Goal: Task Accomplishment & Management: Complete application form

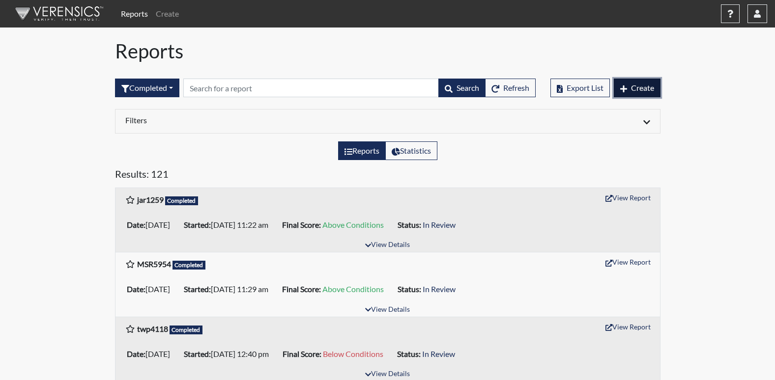
click at [652, 93] on button "Create" at bounding box center [637, 88] width 47 height 19
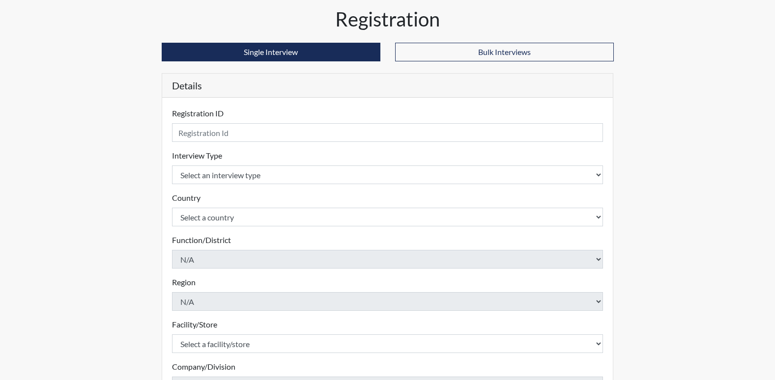
scroll to position [49, 0]
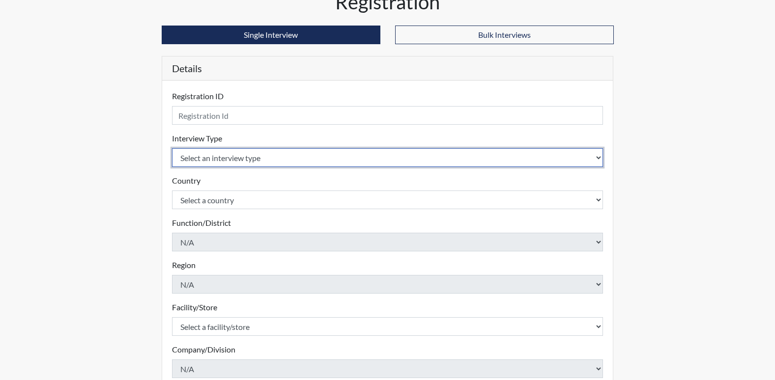
click at [601, 161] on select "Select an interview type Corrections Pre-Employment" at bounding box center [388, 157] width 432 height 19
select select "ff733e93-e1bf-11ea-9c9f-0eff0cf7eb8f"
click at [172, 148] on select "Select an interview type Corrections Pre-Employment" at bounding box center [388, 157] width 432 height 19
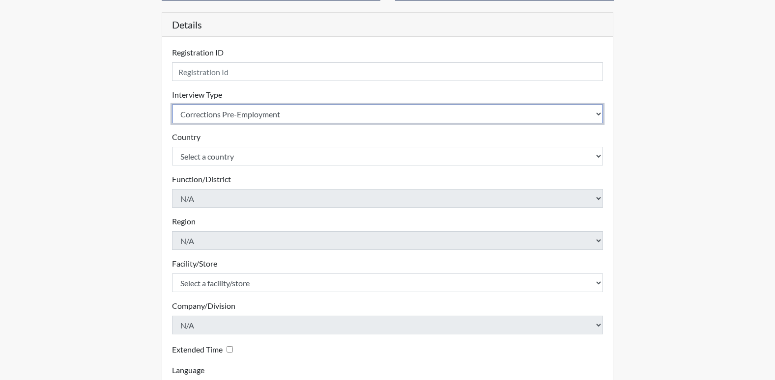
scroll to position [173, 0]
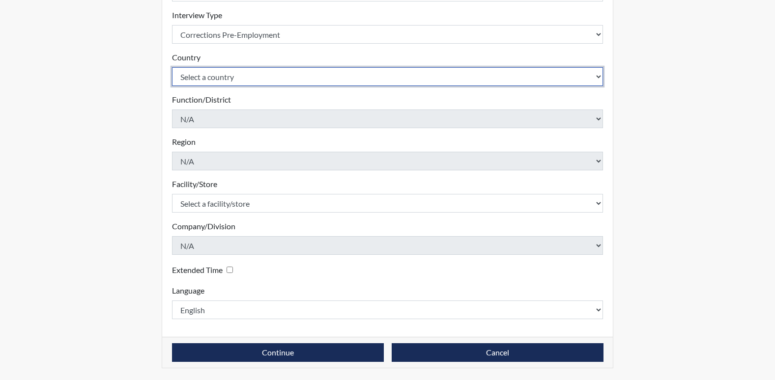
click at [370, 71] on select "Select a country [GEOGRAPHIC_DATA] [GEOGRAPHIC_DATA]" at bounding box center [388, 76] width 432 height 19
select select "united-states-of-[GEOGRAPHIC_DATA]"
click at [172, 67] on select "Select a country [GEOGRAPHIC_DATA] [GEOGRAPHIC_DATA]" at bounding box center [388, 76] width 432 height 19
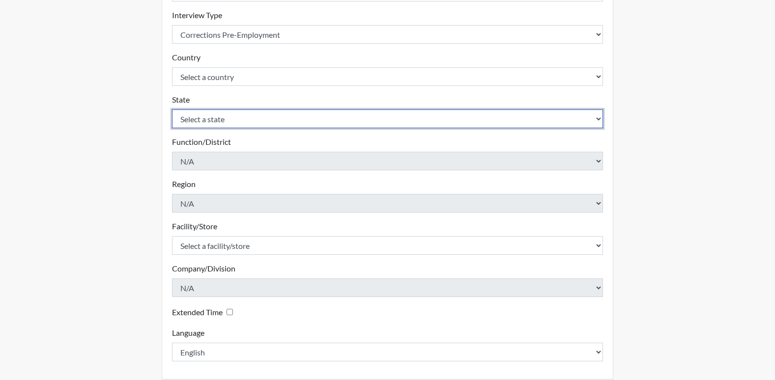
click at [585, 118] on select "Select a state [US_STATE] [US_STATE] [US_STATE] [US_STATE] [US_STATE] [US_STATE…" at bounding box center [388, 119] width 432 height 19
select select "GA"
click at [172, 110] on select "Select a state [US_STATE] [US_STATE] [US_STATE] [US_STATE] [US_STATE] [US_STATE…" at bounding box center [388, 119] width 432 height 19
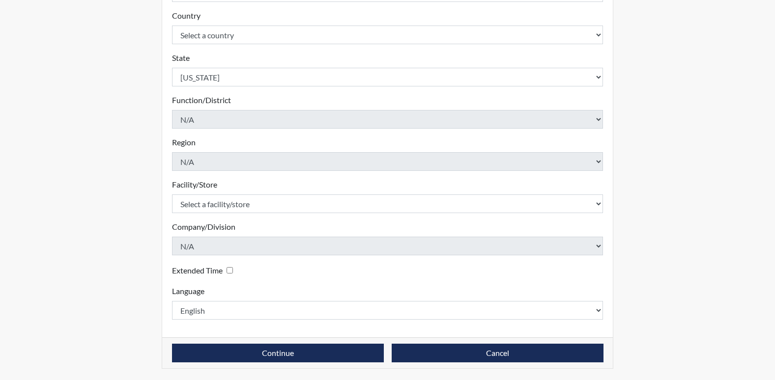
scroll to position [215, 0]
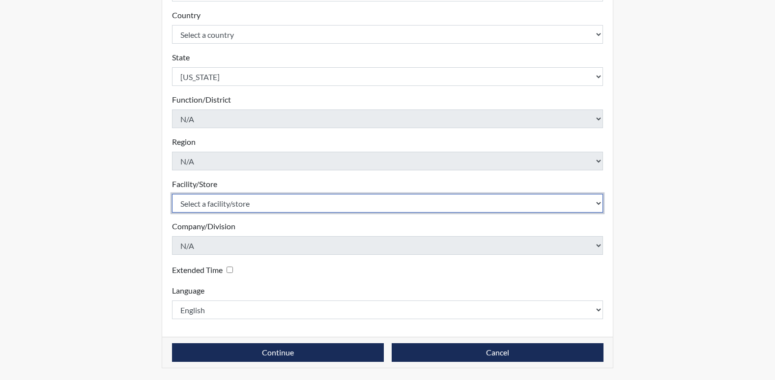
click at [598, 201] on select "Select a facility/store [PERSON_NAME] ITF [PERSON_NAME] PDC [PERSON_NAME]" at bounding box center [388, 203] width 432 height 19
select select "bcc861db-30ac-4530-8f11-93c8e4ad22de"
click at [172, 194] on select "Select a facility/store [PERSON_NAME] ITF [PERSON_NAME] PDC [PERSON_NAME]" at bounding box center [388, 203] width 432 height 19
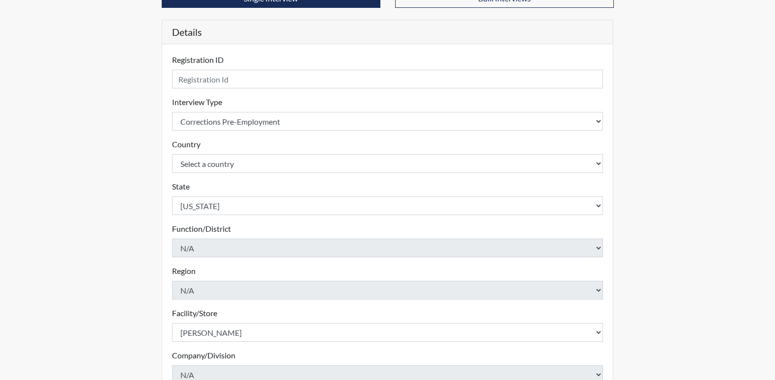
scroll to position [18, 0]
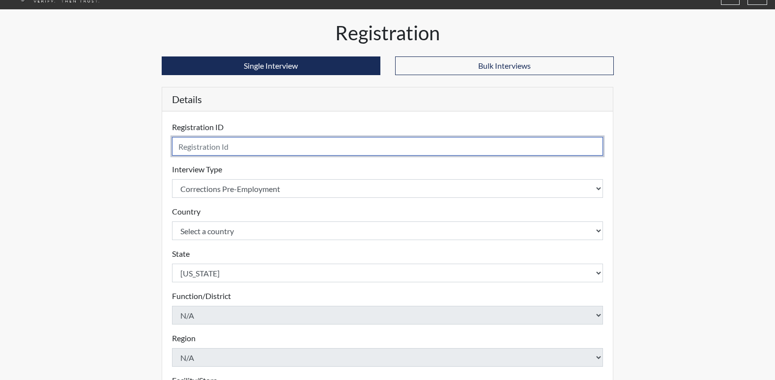
click at [584, 149] on input "text" at bounding box center [388, 146] width 432 height 19
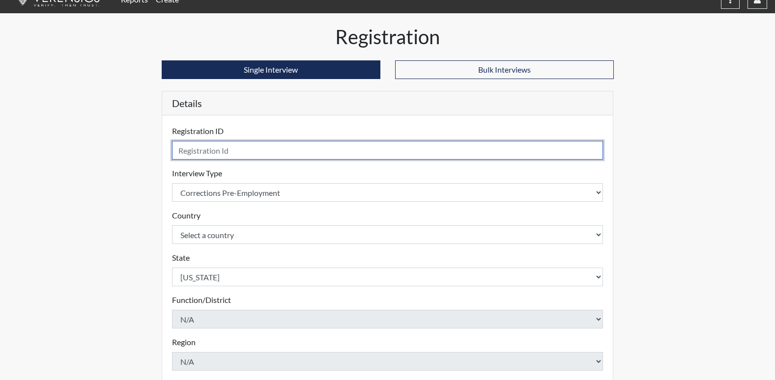
scroll to position [0, 0]
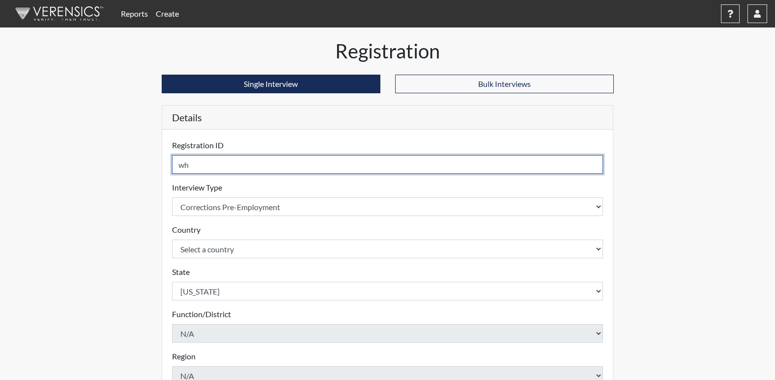
type input "w"
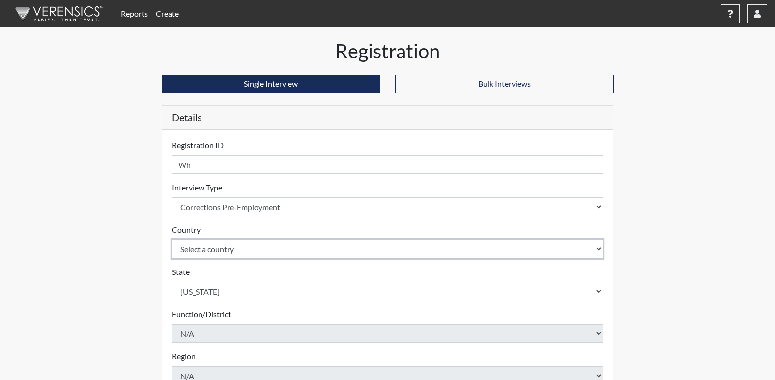
click at [262, 246] on select "Select a country [GEOGRAPHIC_DATA] [GEOGRAPHIC_DATA]" at bounding box center [388, 249] width 432 height 19
click at [264, 243] on select "Select a country [GEOGRAPHIC_DATA] [GEOGRAPHIC_DATA]" at bounding box center [388, 249] width 432 height 19
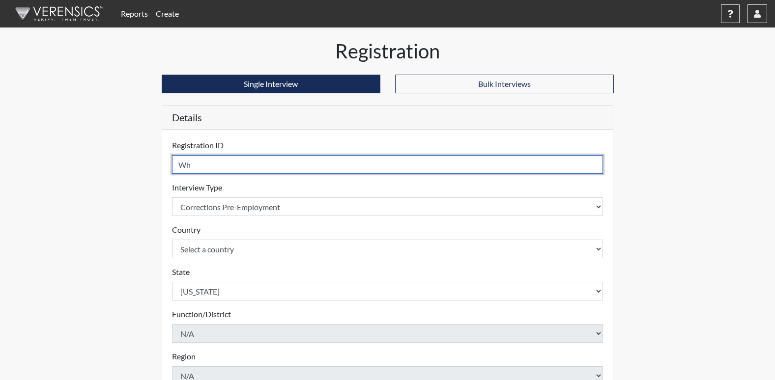
click at [255, 169] on input "Wh" at bounding box center [388, 164] width 432 height 19
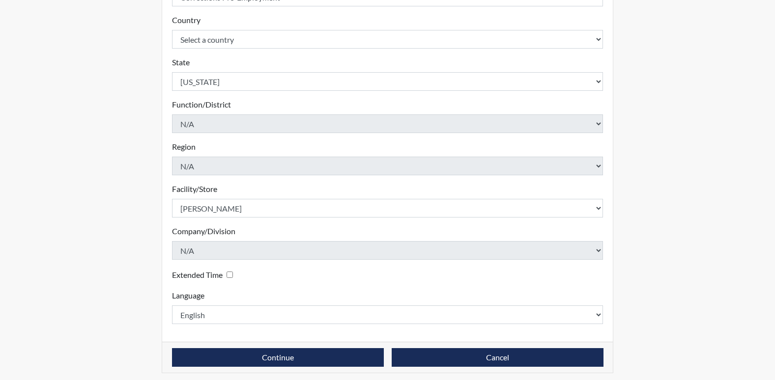
scroll to position [215, 0]
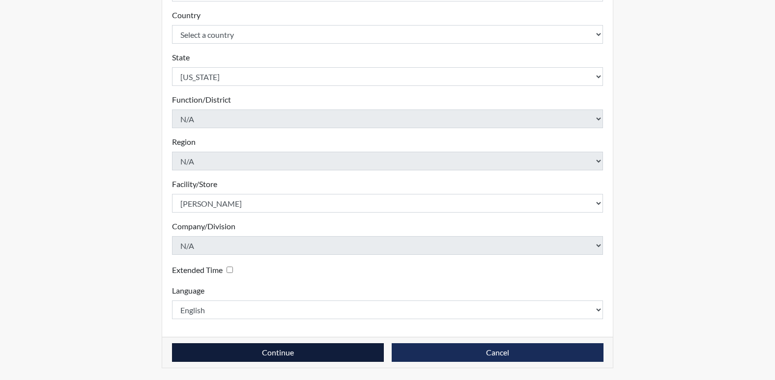
type input "WAH4307"
click at [344, 355] on button "Continue" at bounding box center [278, 353] width 212 height 19
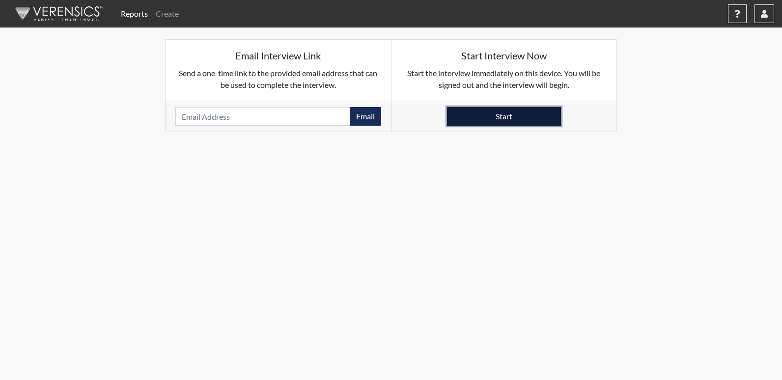
click at [522, 116] on button "Start" at bounding box center [504, 116] width 114 height 19
